Goal: Navigation & Orientation: Find specific page/section

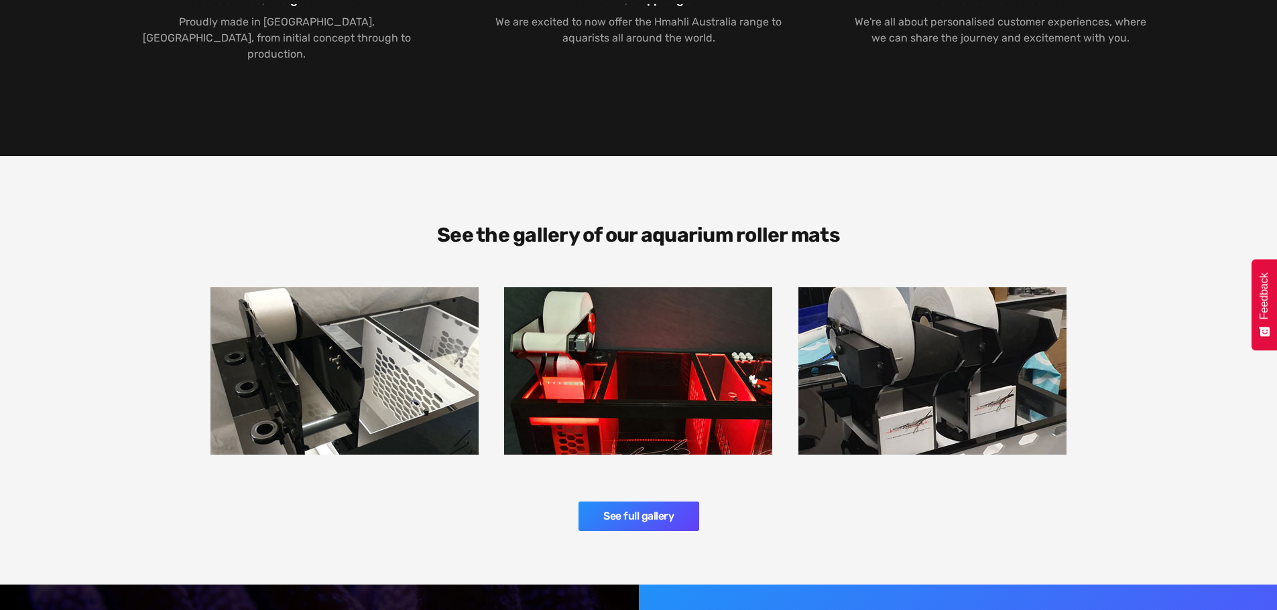
scroll to position [1742, 0]
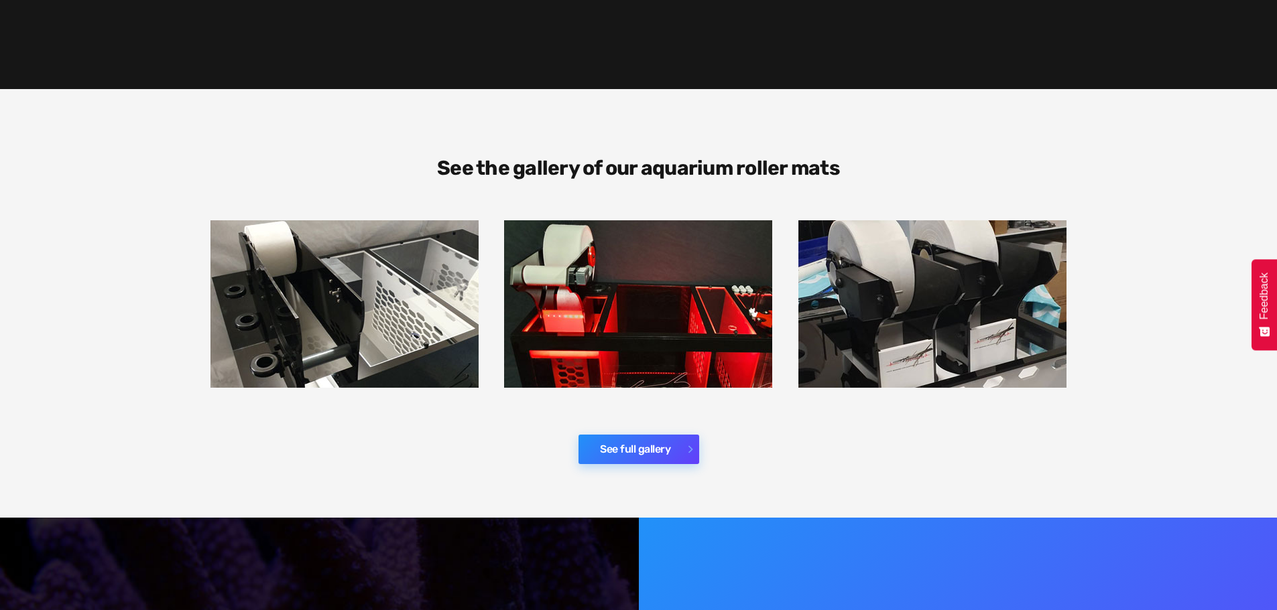
click at [643, 435] on link "See full gallery" at bounding box center [638, 449] width 121 height 29
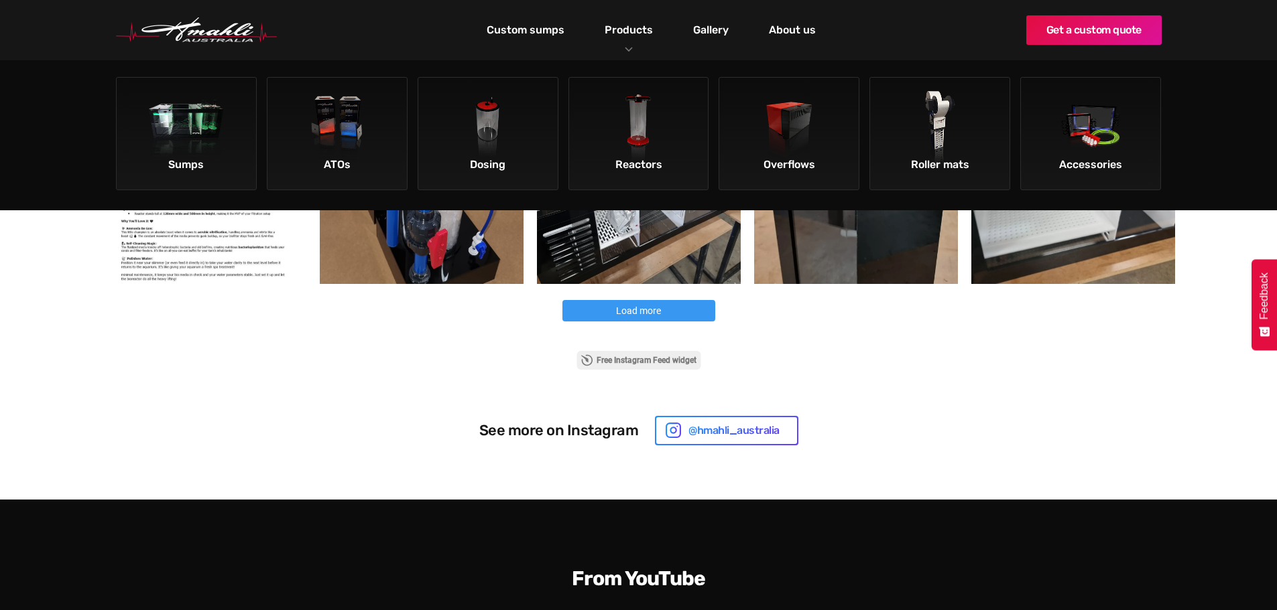
scroll to position [791, 0]
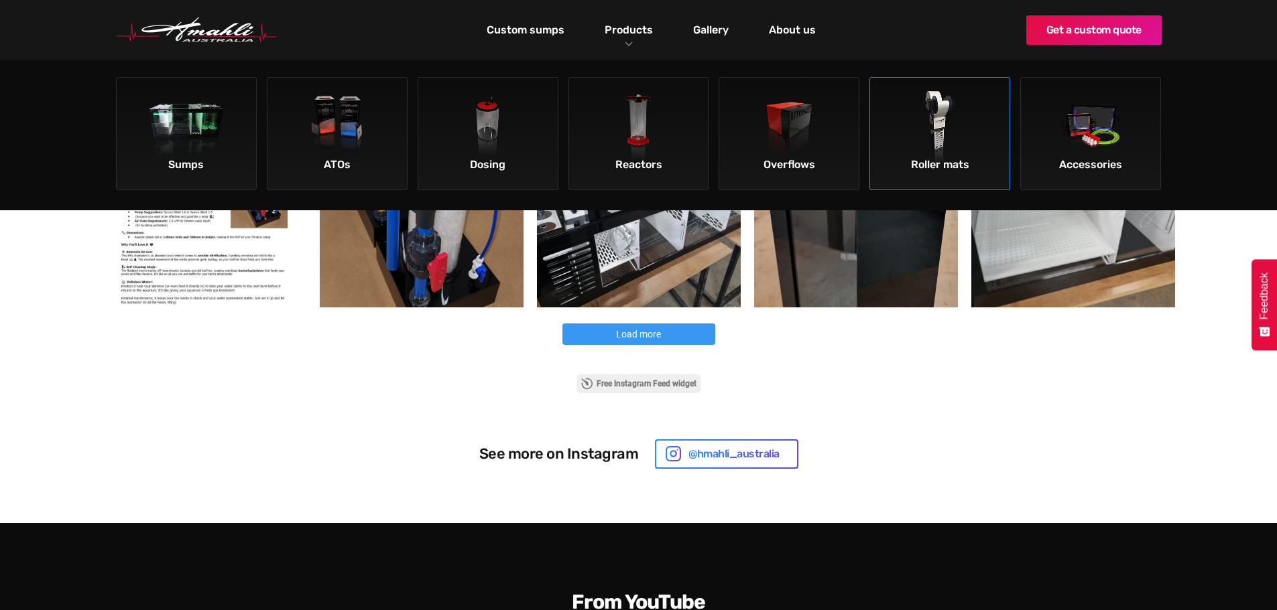
click at [917, 148] on img at bounding box center [940, 129] width 76 height 76
